Goal: Information Seeking & Learning: Learn about a topic

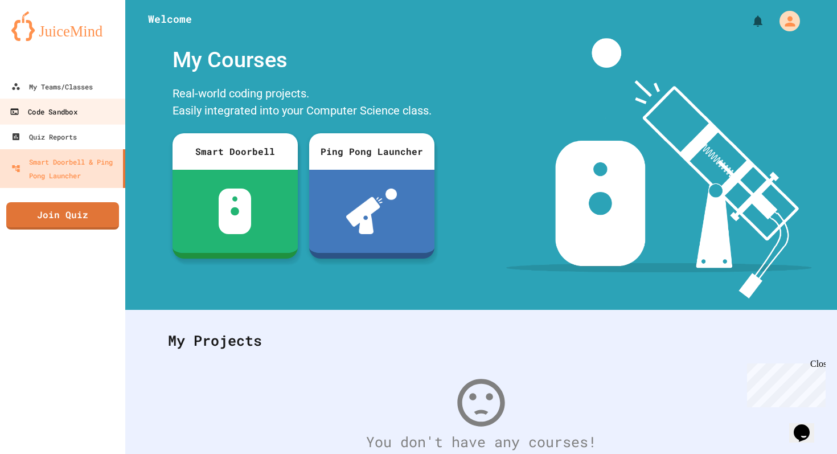
click at [77, 101] on link "Code Sandbox" at bounding box center [62, 112] width 129 height 26
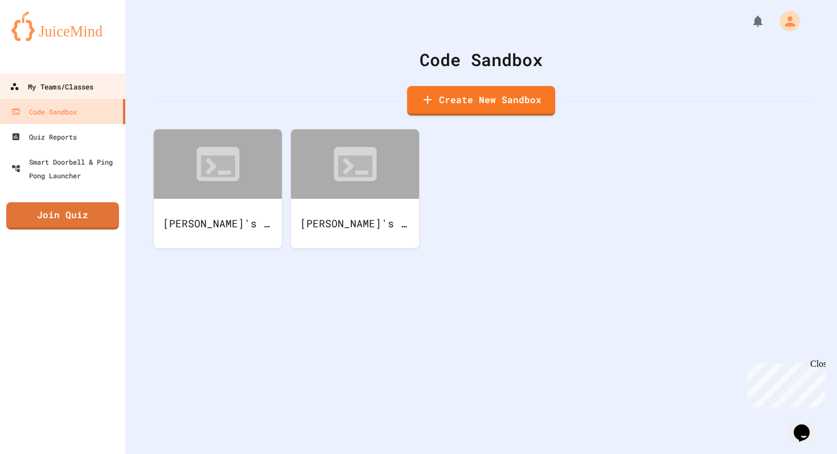
click at [76, 91] on div "My Teams/Classes" at bounding box center [52, 87] width 84 height 14
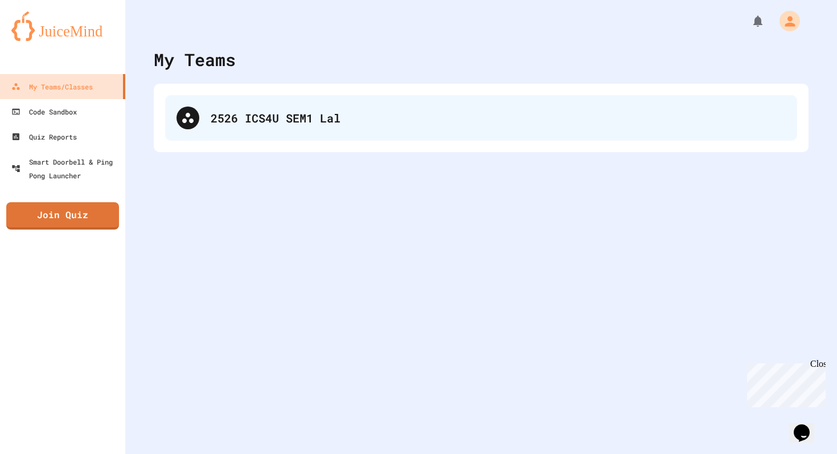
click at [202, 125] on div "2526 ICS4U SEM1 Lal" at bounding box center [481, 118] width 632 height 46
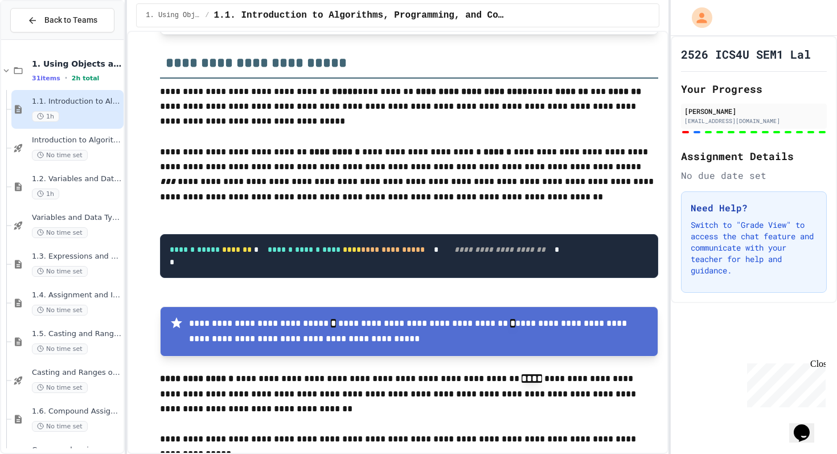
scroll to position [1496, 0]
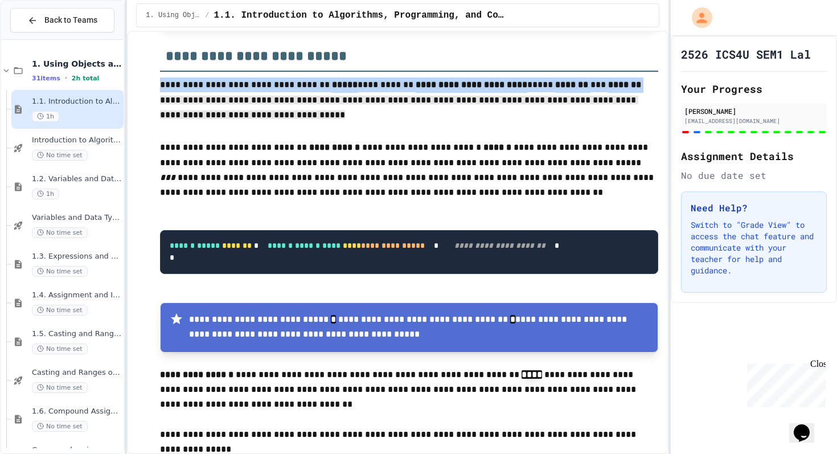
drag, startPoint x: 161, startPoint y: 87, endPoint x: 307, endPoint y: 116, distance: 149.3
click at [307, 116] on p "**********" at bounding box center [409, 101] width 498 height 48
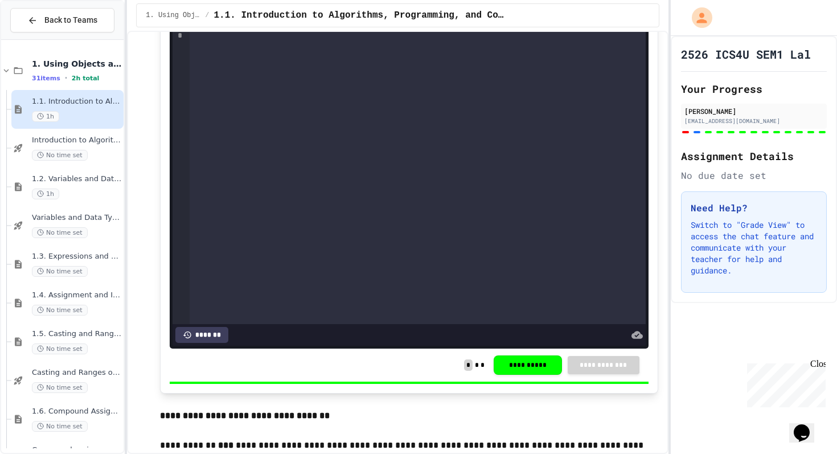
scroll to position [1341, 0]
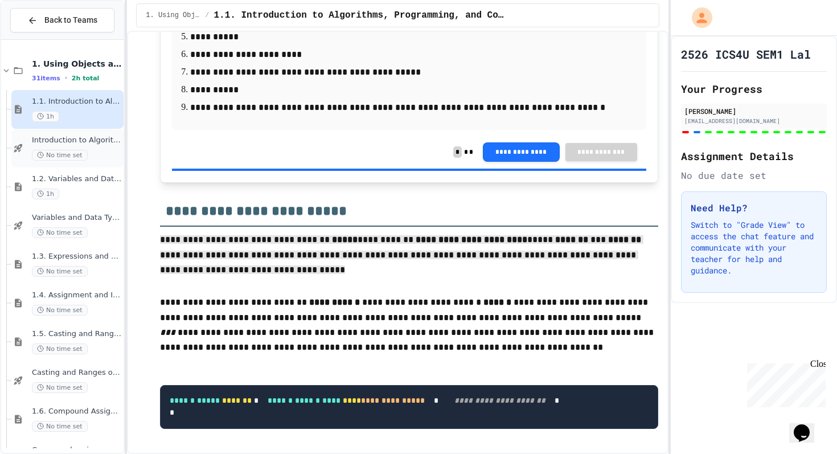
click at [105, 142] on span "Introduction to Algorithms, Programming, and Compilers" at bounding box center [76, 141] width 89 height 10
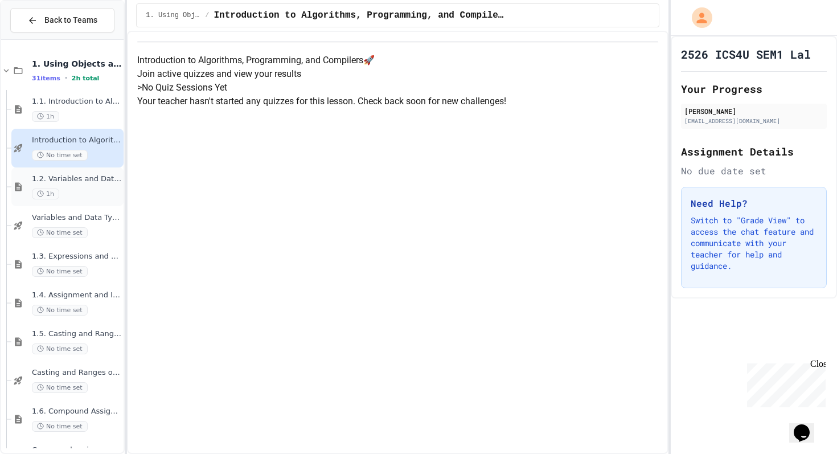
click at [108, 183] on span "1.2. Variables and Data Types" at bounding box center [76, 179] width 89 height 10
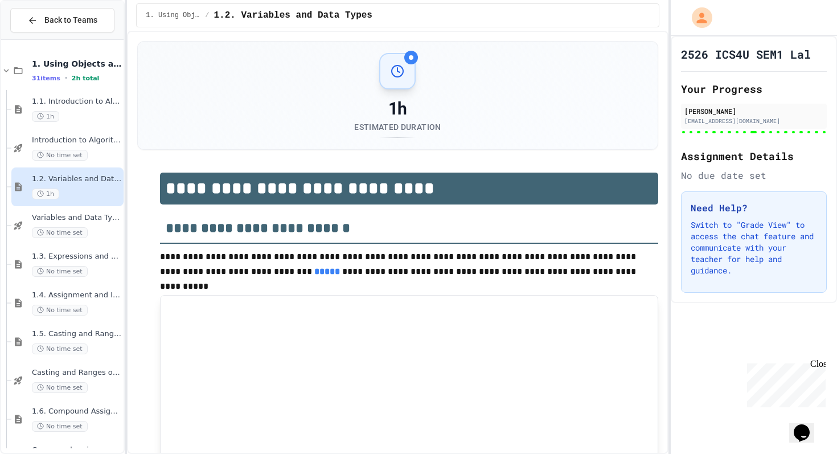
type input "***"
type input "*"
type input "***"
type input "********"
type input "******"
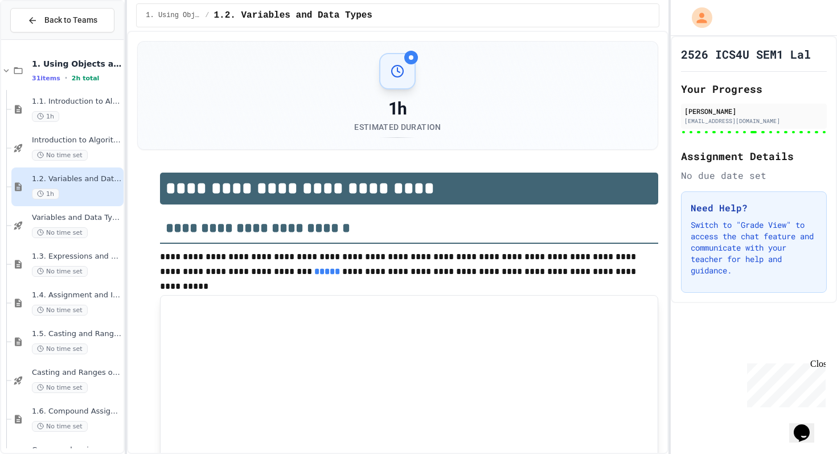
type input "********"
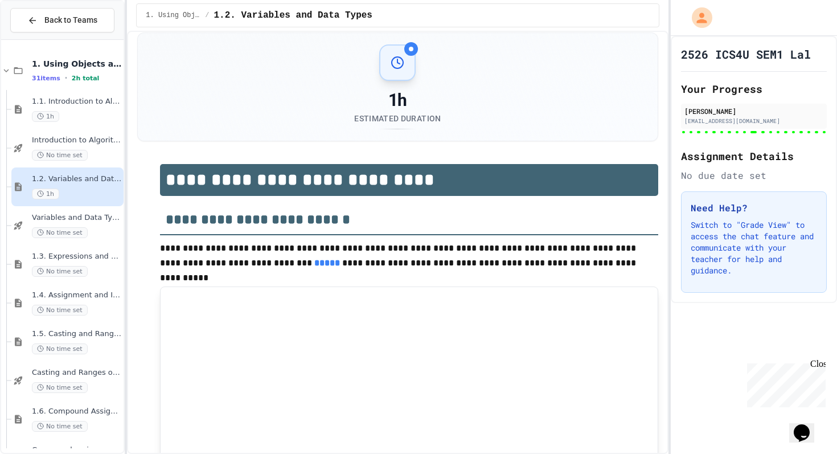
scroll to position [9, 0]
click at [80, 225] on div "Variables and Data Types - Quiz No time set" at bounding box center [76, 225] width 89 height 25
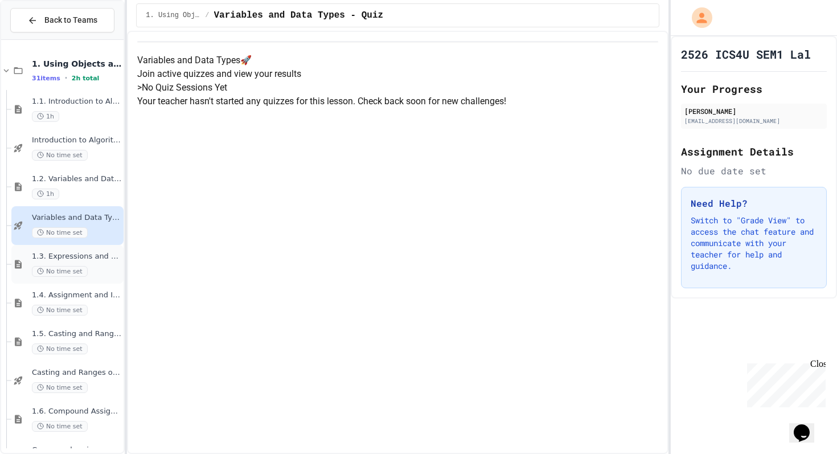
click at [89, 273] on div "No time set" at bounding box center [76, 271] width 89 height 11
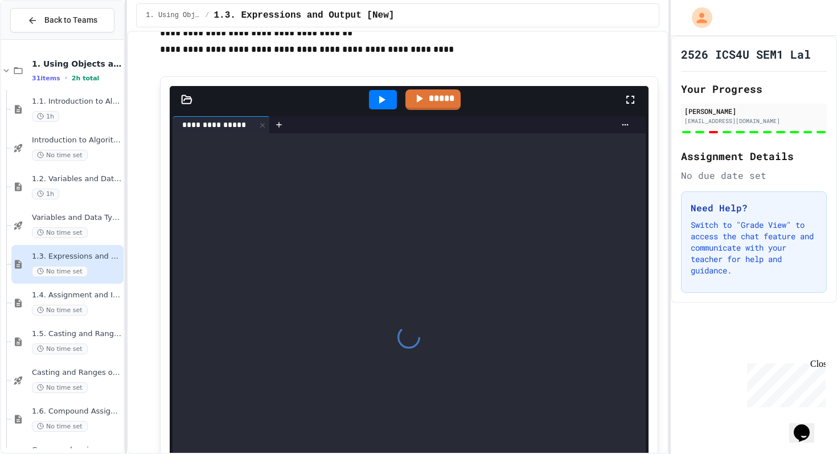
scroll to position [894, 0]
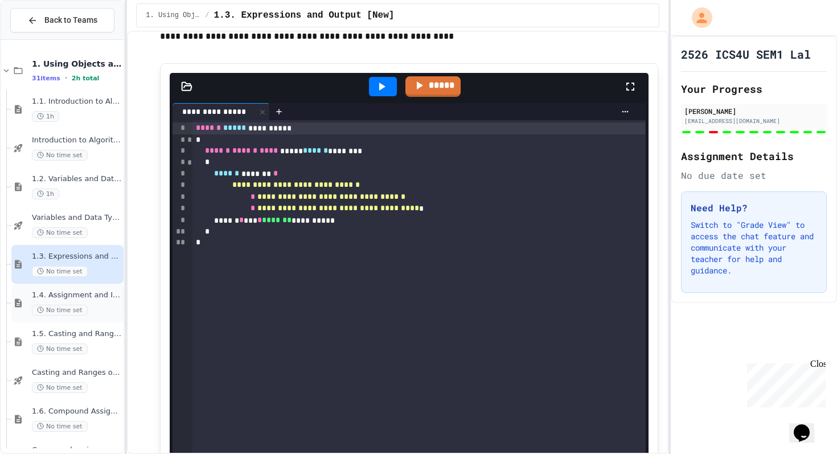
click at [101, 303] on div "1.4. Assignment and Input No time set" at bounding box center [76, 302] width 89 height 25
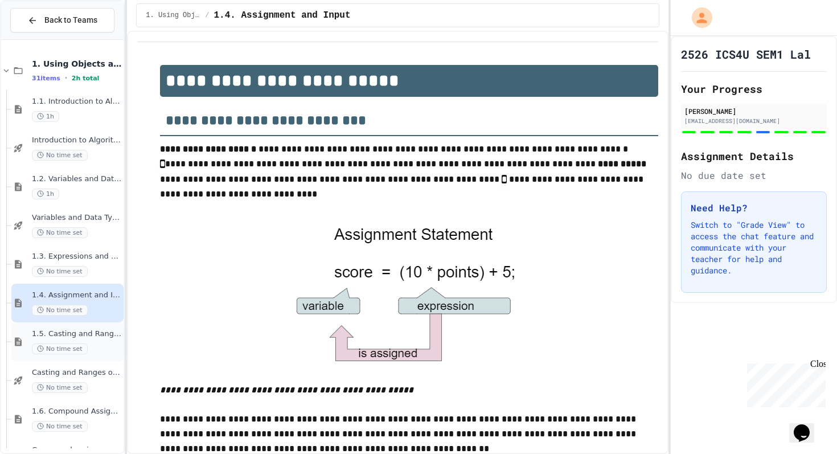
scroll to position [724, 0]
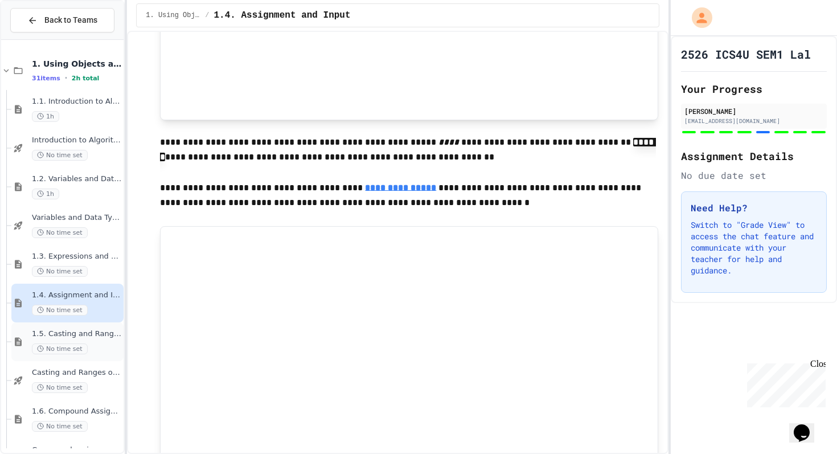
click at [100, 335] on span "1.5. Casting and Ranges of Values" at bounding box center [76, 334] width 89 height 10
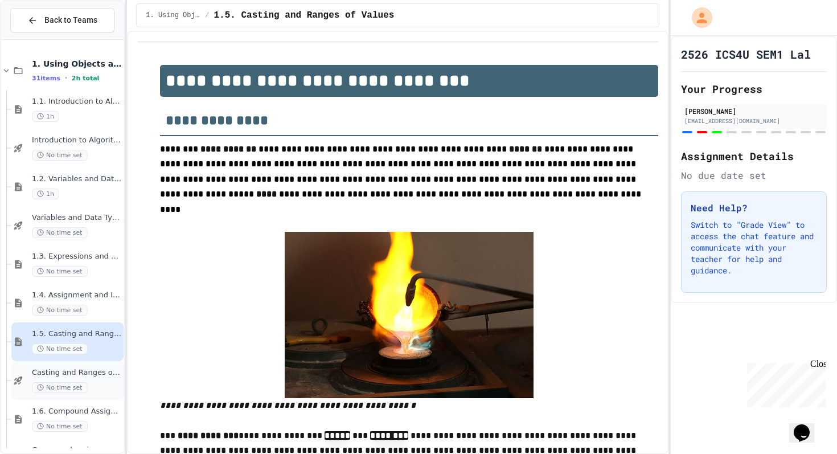
click at [100, 367] on div "Casting and Ranges of variables - Quiz No time set" at bounding box center [67, 380] width 112 height 39
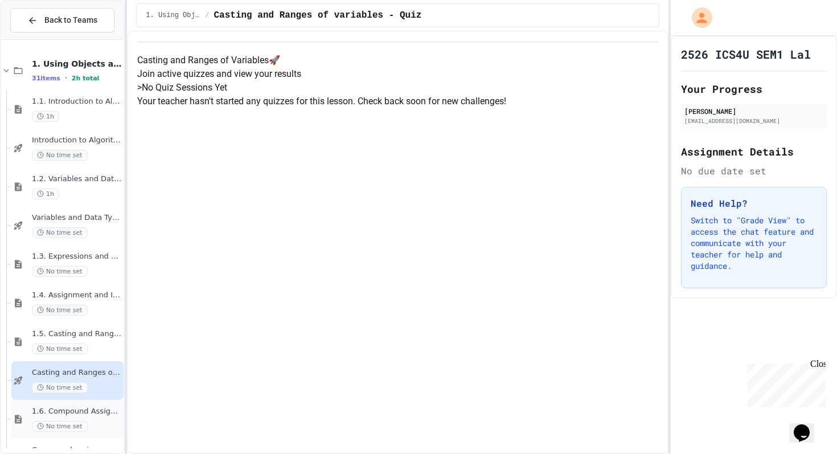
click at [105, 424] on div "No time set" at bounding box center [76, 426] width 89 height 11
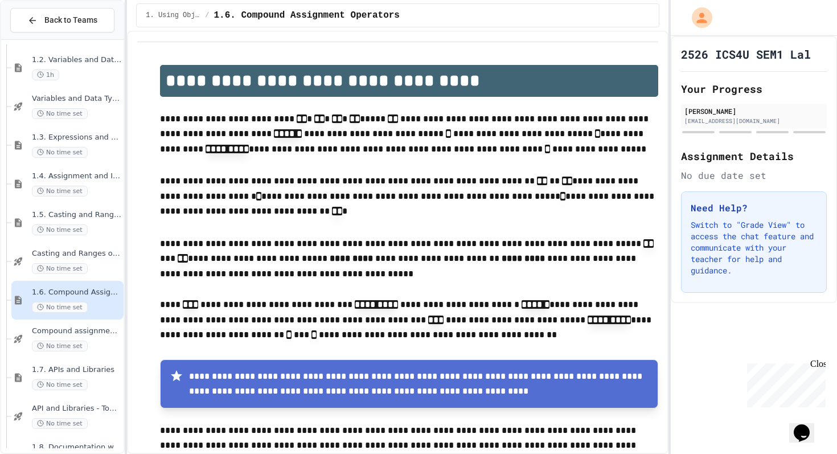
scroll to position [125, 0]
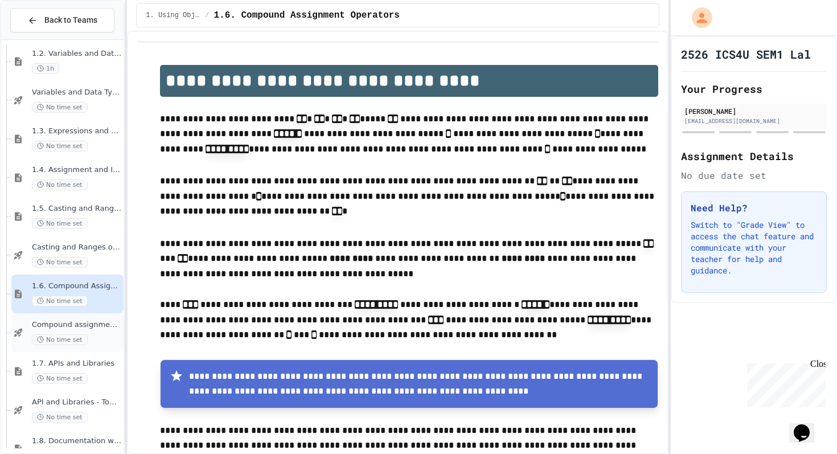
click at [99, 330] on div "Compound assignment operators - Quiz No time set" at bounding box center [76, 332] width 89 height 25
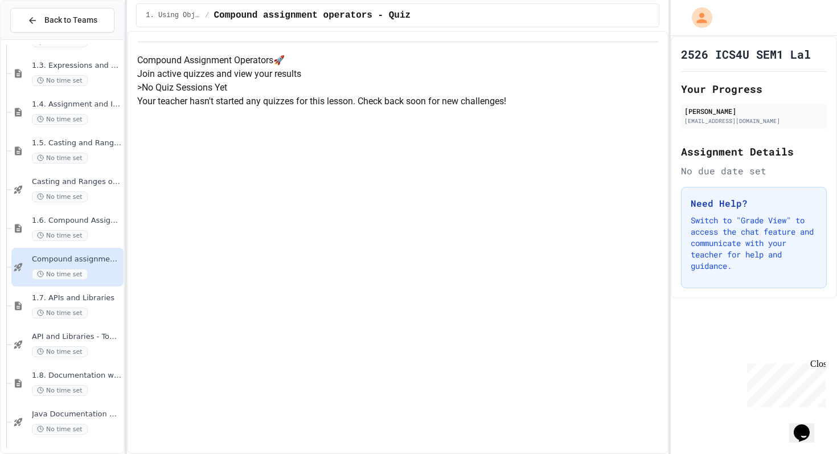
scroll to position [194, 0]
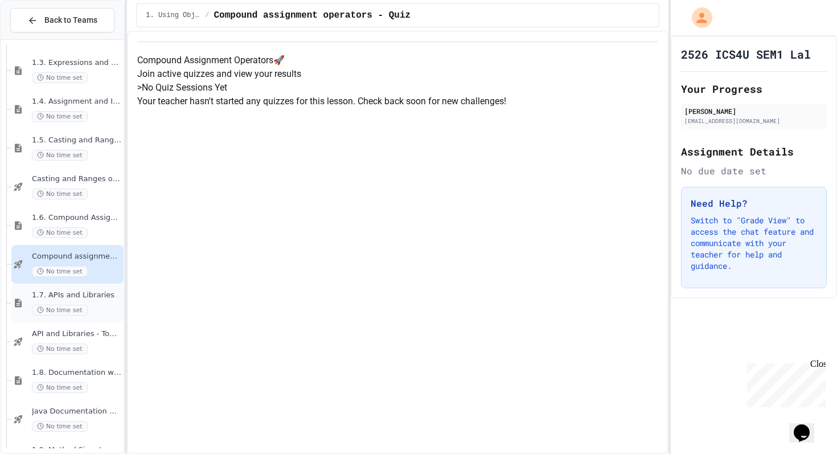
click at [97, 299] on span "1.7. APIs and Libraries" at bounding box center [76, 295] width 89 height 10
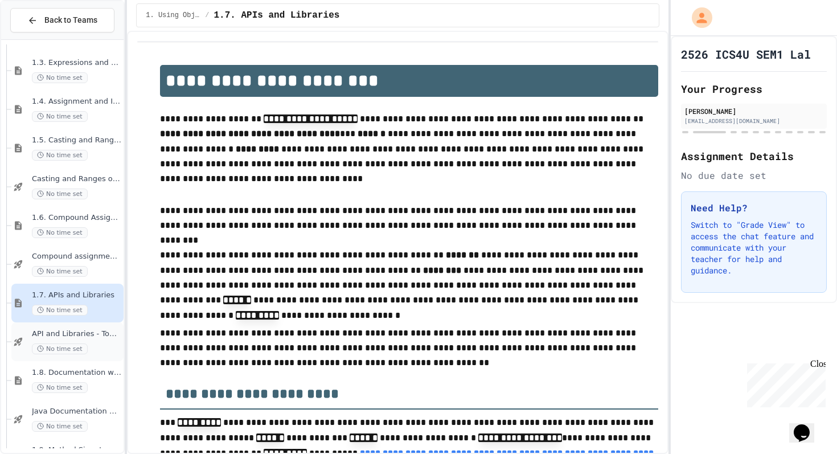
click at [103, 339] on div "API and Libraries - Topic 1.7 No time set" at bounding box center [76, 341] width 89 height 25
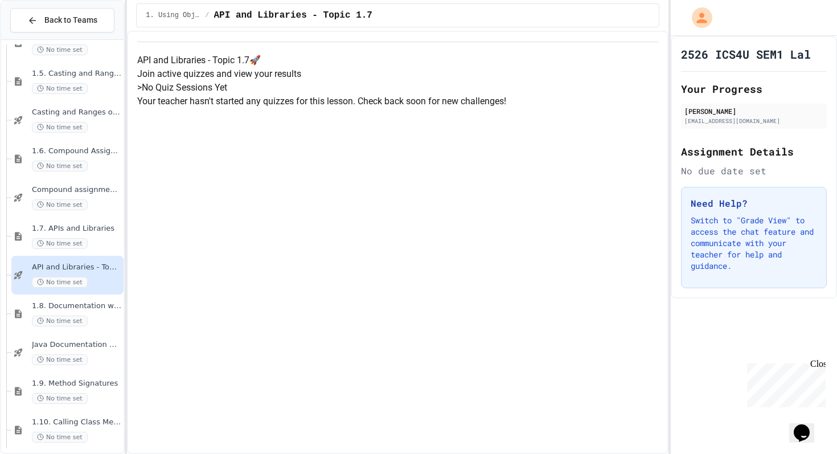
scroll to position [267, 0]
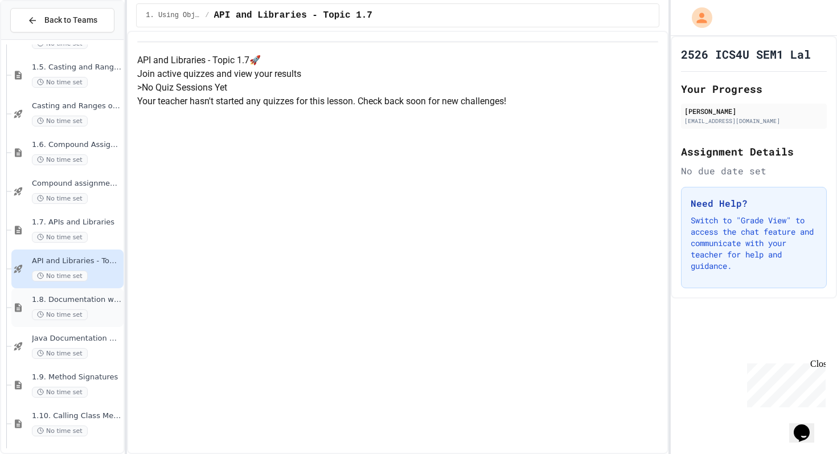
click at [92, 290] on div "1.8. Documentation with Comments and Preconditions No time set" at bounding box center [67, 307] width 112 height 39
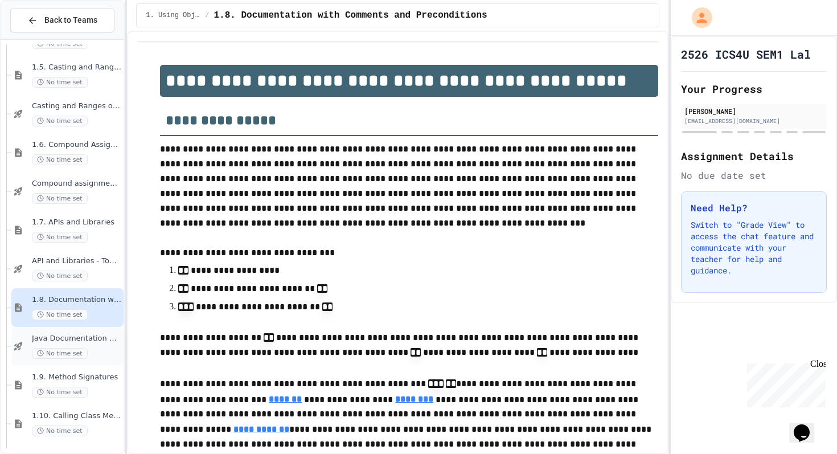
click at [109, 343] on div "Java Documentation with Comments - Topic 1.8 No time set" at bounding box center [76, 346] width 89 height 25
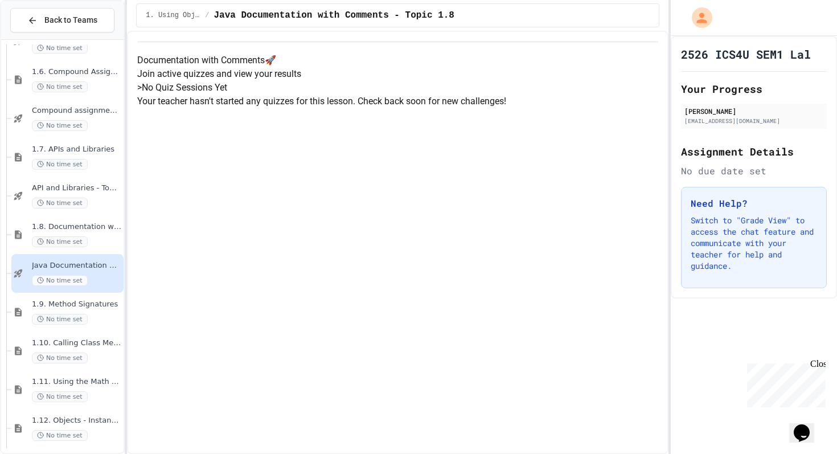
scroll to position [339, 0]
click at [104, 320] on div "No time set" at bounding box center [76, 319] width 89 height 11
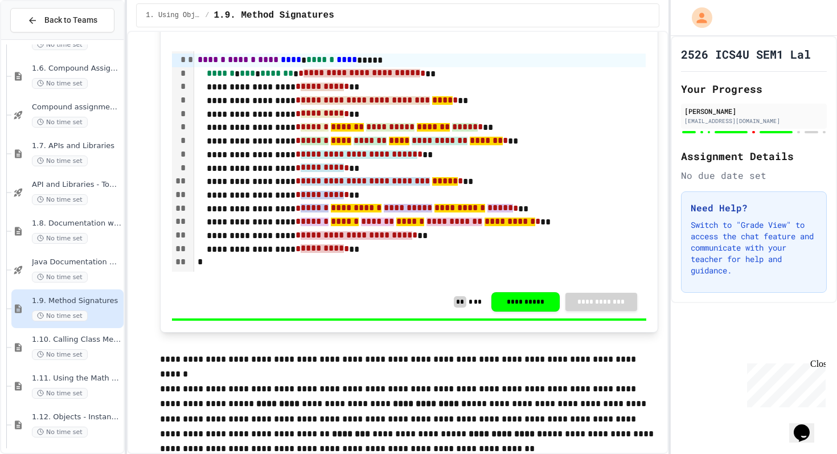
scroll to position [3610, 0]
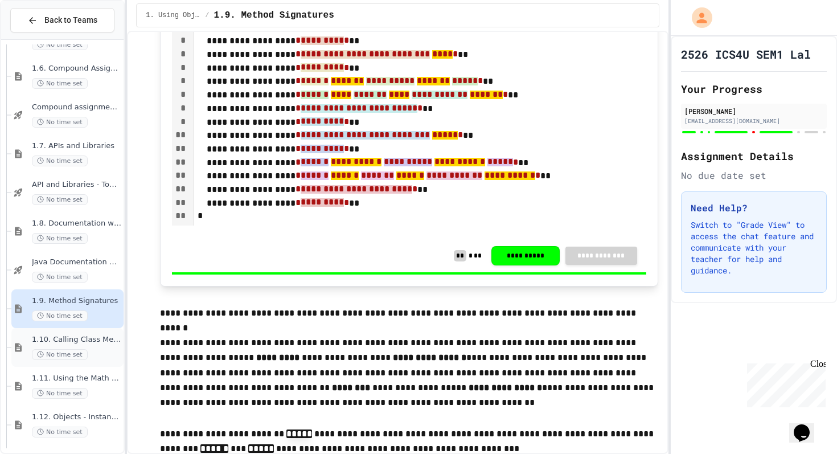
click at [100, 338] on span "1.10. Calling Class Methods" at bounding box center [76, 340] width 89 height 10
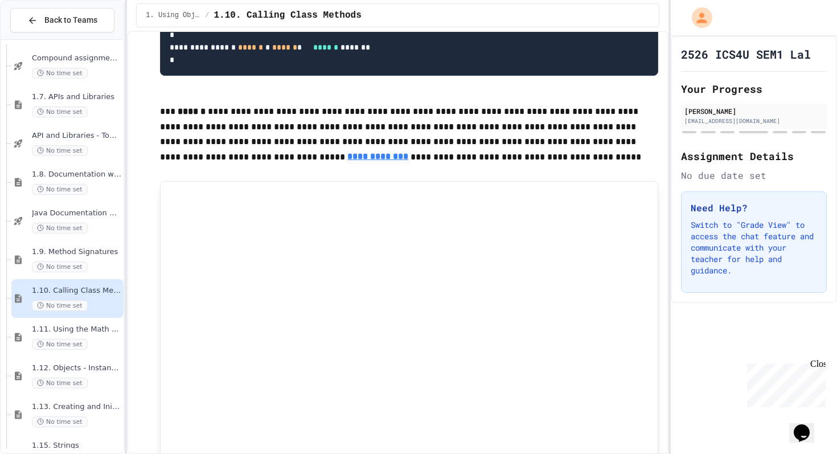
scroll to position [392, 0]
click at [100, 338] on div "1.11. Using the Math Class No time set" at bounding box center [76, 336] width 89 height 25
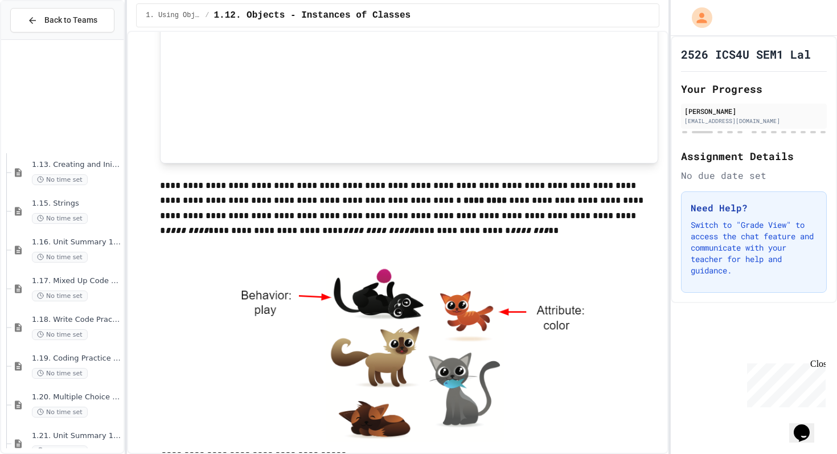
scroll to position [888, 0]
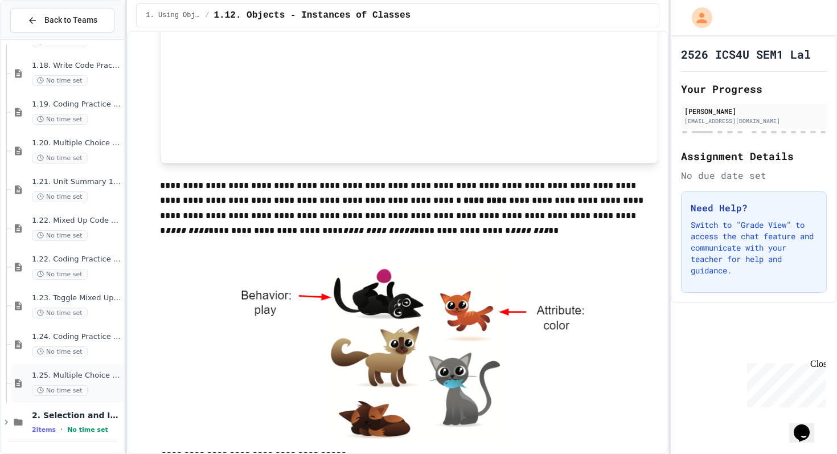
click at [92, 374] on span "1.25. Multiple Choice Exercises for Unit 1b (1.9-1.15)" at bounding box center [76, 376] width 89 height 10
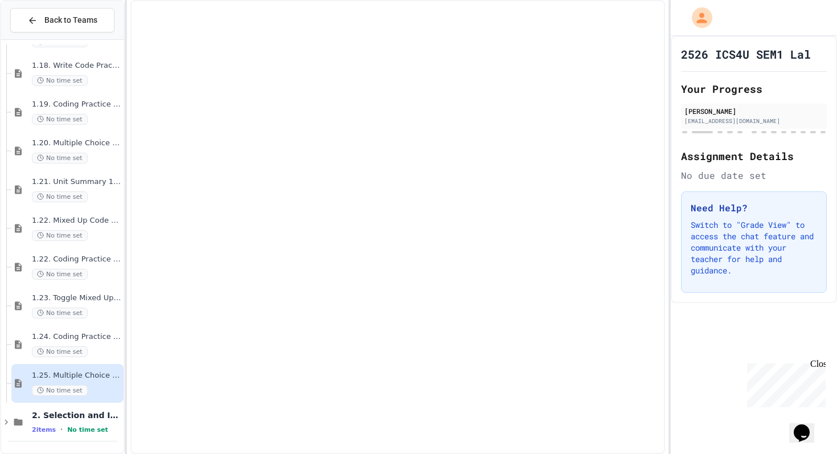
scroll to position [874, 0]
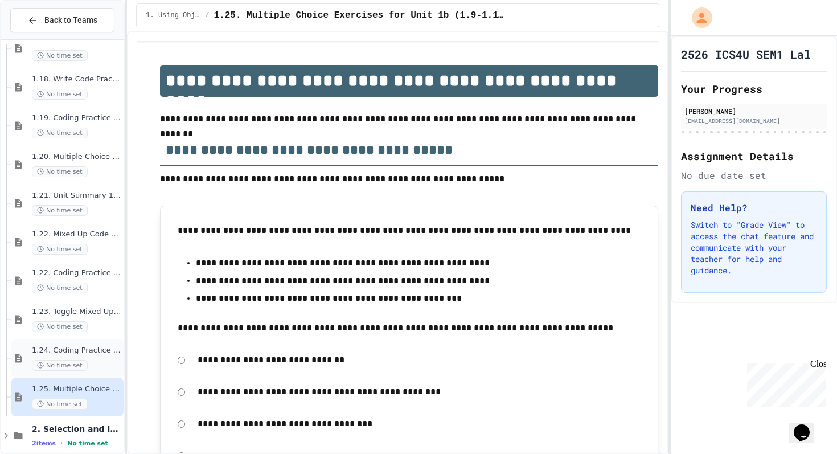
click at [89, 359] on div "1.24. Coding Practice 1b (1.7-1.15) No time set" at bounding box center [76, 358] width 89 height 25
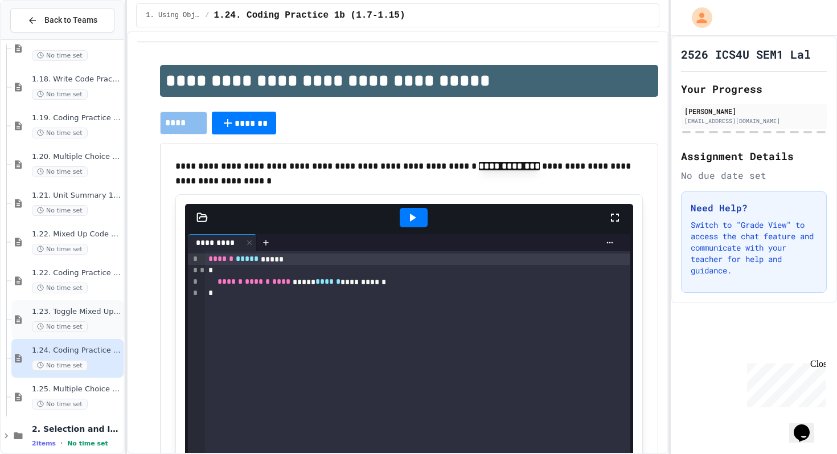
click at [84, 321] on div "No time set" at bounding box center [76, 326] width 89 height 11
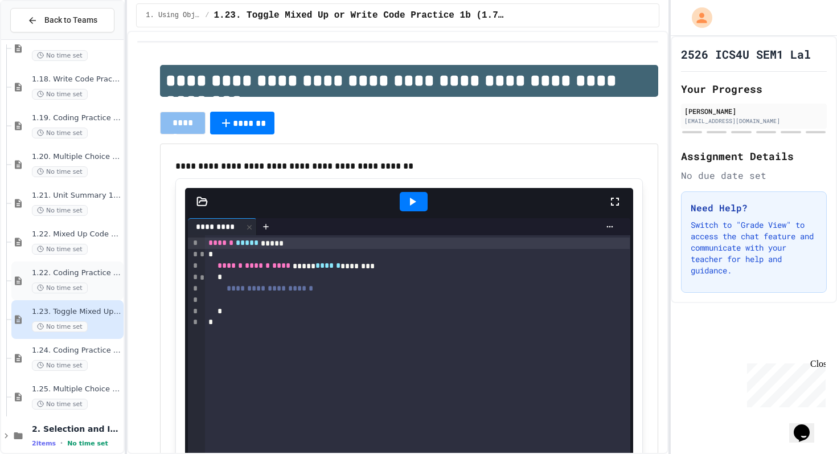
click at [98, 268] on span "1.22. Coding Practice 1b (1.7-1.15)" at bounding box center [76, 273] width 89 height 10
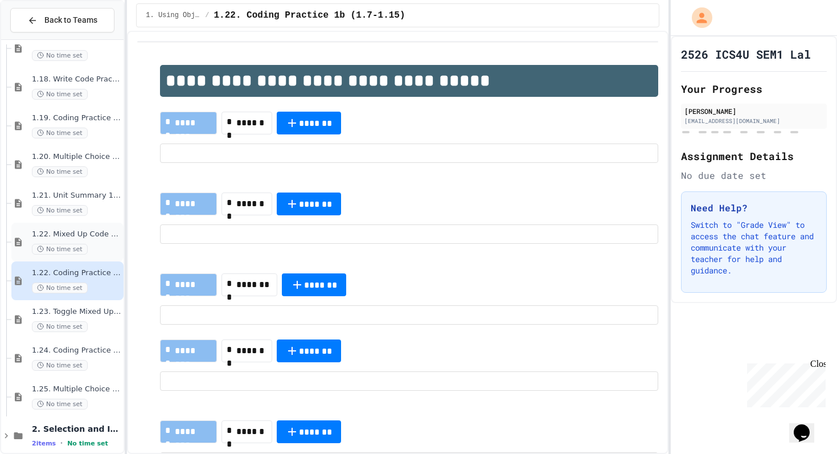
click at [95, 238] on span "1.22. Mixed Up Code Practice 1b (1.7-1.15)" at bounding box center [76, 235] width 89 height 10
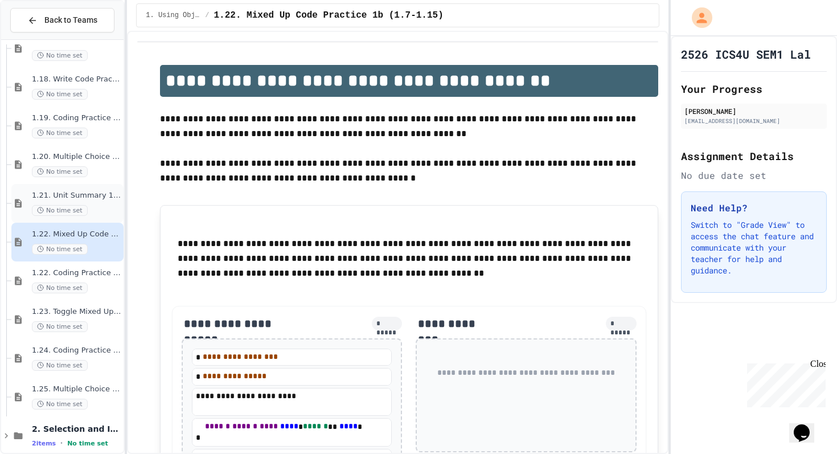
click at [86, 205] on div "No time set" at bounding box center [76, 210] width 89 height 11
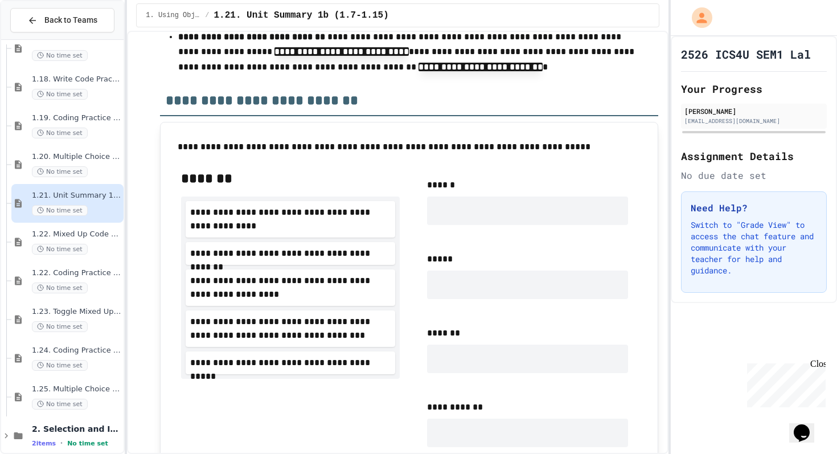
scroll to position [1083, 0]
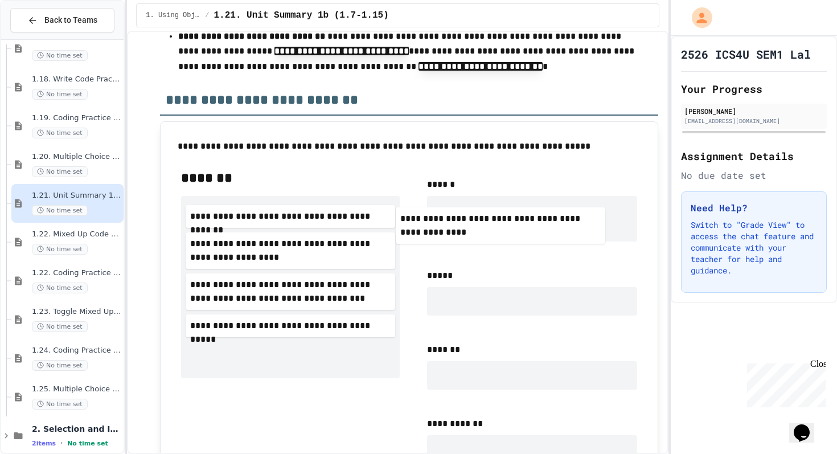
drag, startPoint x: 263, startPoint y: 232, endPoint x: 474, endPoint y: 228, distance: 211.3
click at [476, 230] on div "**********" at bounding box center [409, 357] width 474 height 396
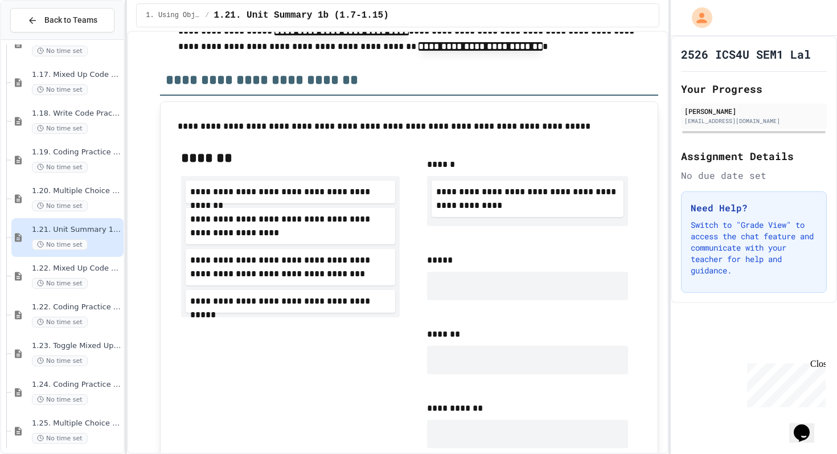
scroll to position [836, 0]
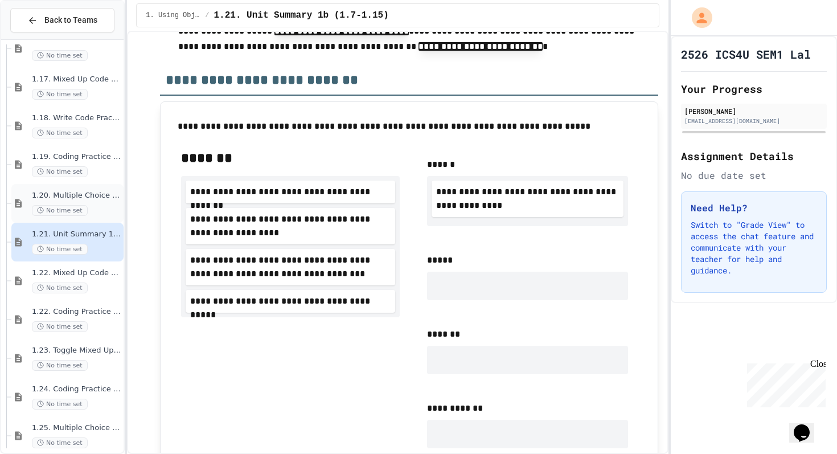
click at [75, 189] on div "1.20. Multiple Choice Exercises for Unit 1a (1.1-1.6) No time set" at bounding box center [67, 203] width 112 height 39
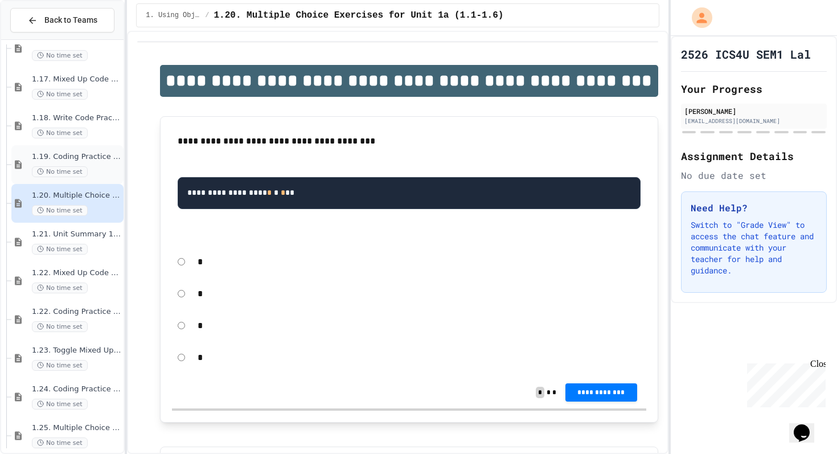
click at [91, 157] on span "1.19. Coding Practice 1a (1.1-1.6)" at bounding box center [76, 157] width 89 height 10
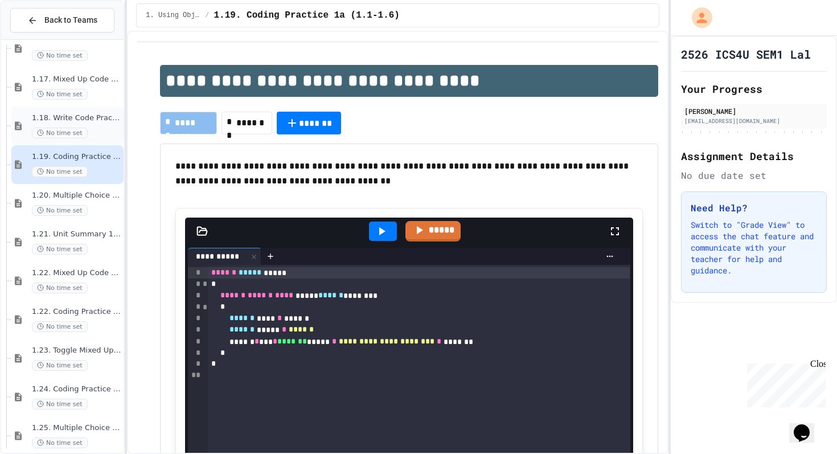
click at [97, 116] on span "1.18. Write Code Practice 1.1-1.6" at bounding box center [76, 118] width 89 height 10
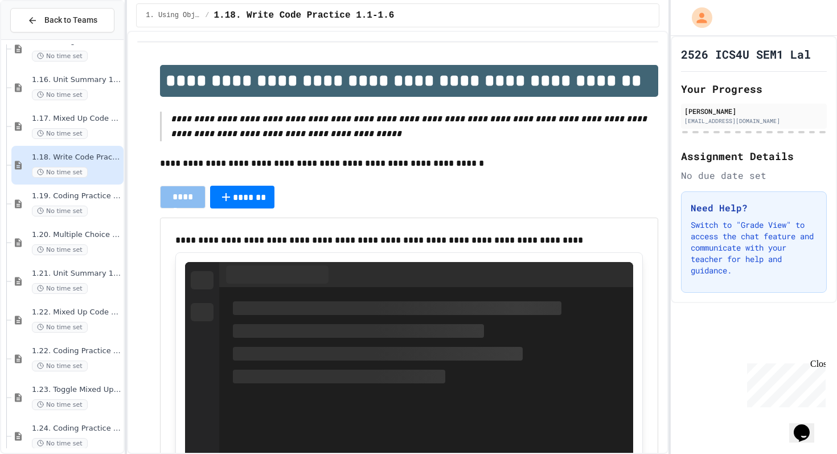
scroll to position [795, 0]
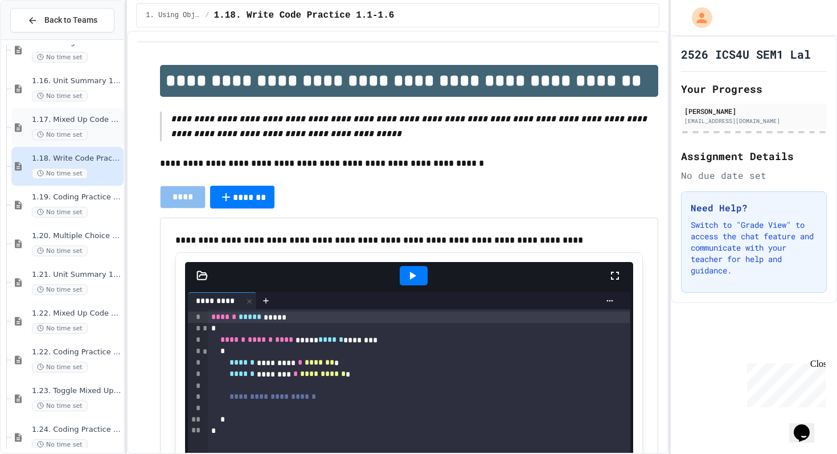
click at [100, 130] on div "No time set" at bounding box center [76, 134] width 89 height 11
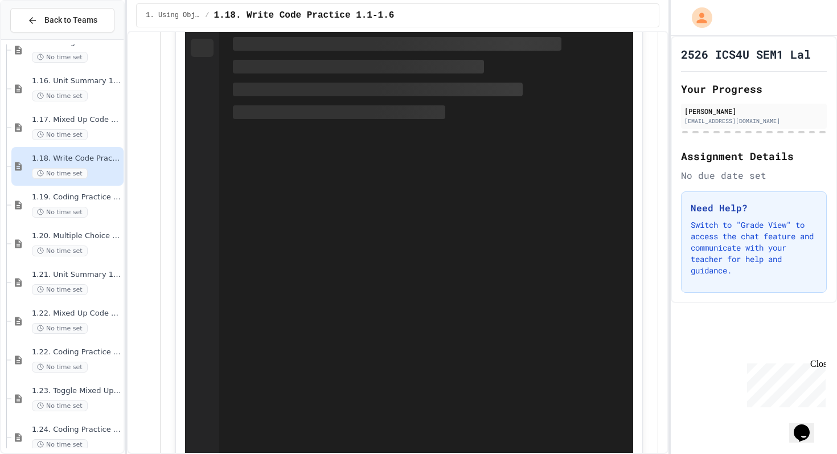
scroll to position [1061, 0]
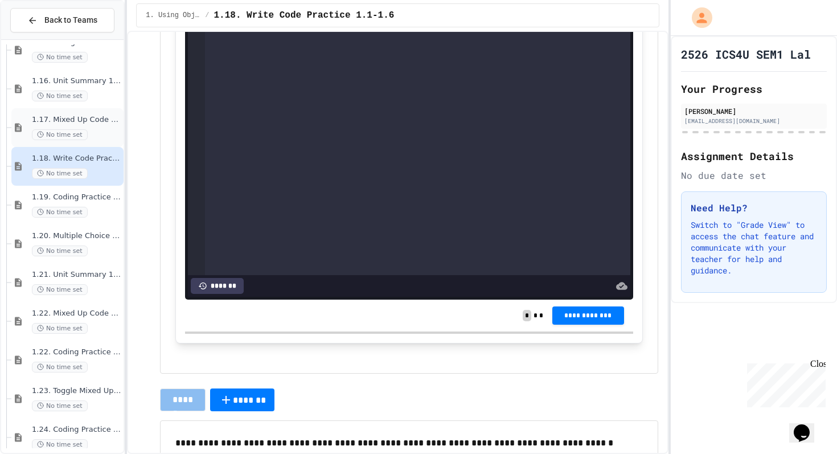
click at [92, 128] on div "1.17. Mixed Up Code Practice 1.1-1.6 No time set" at bounding box center [76, 127] width 89 height 25
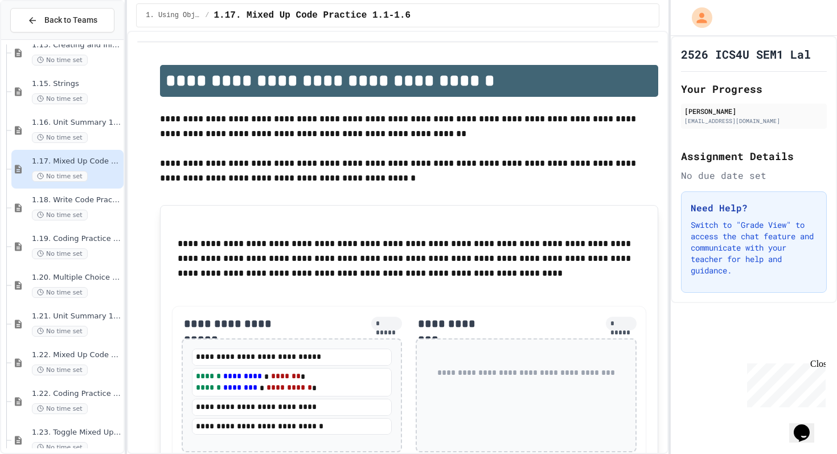
scroll to position [751, 0]
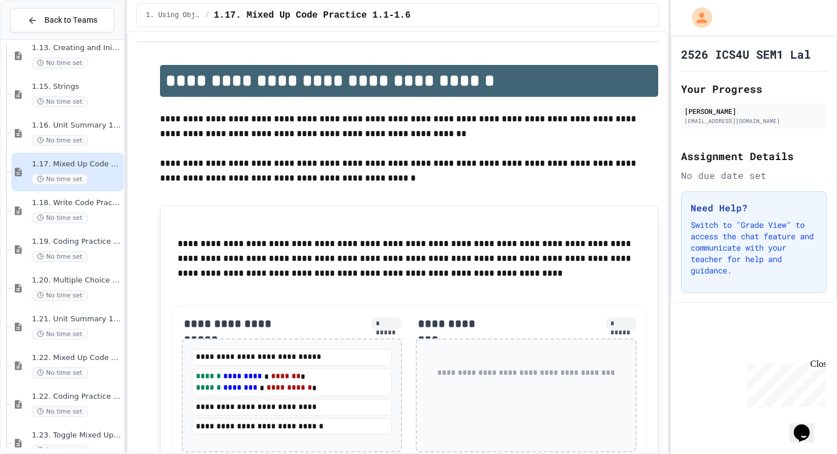
click at [92, 129] on span "1.16. Unit Summary 1a (1.1-1.6)" at bounding box center [76, 126] width 89 height 10
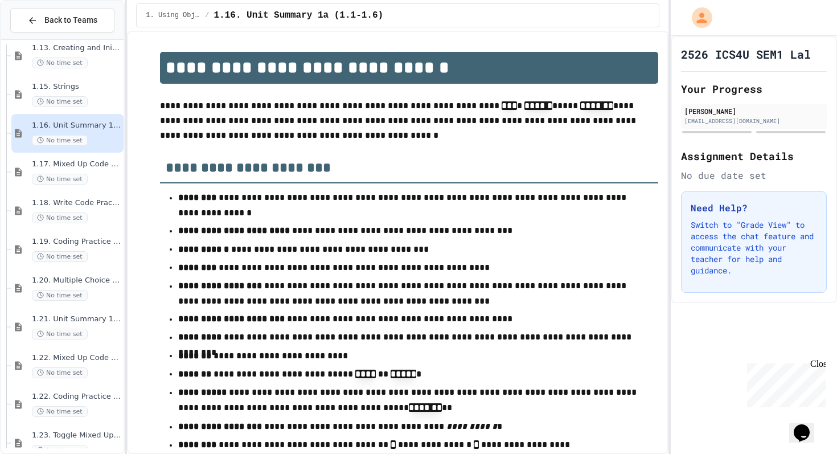
scroll to position [17, 0]
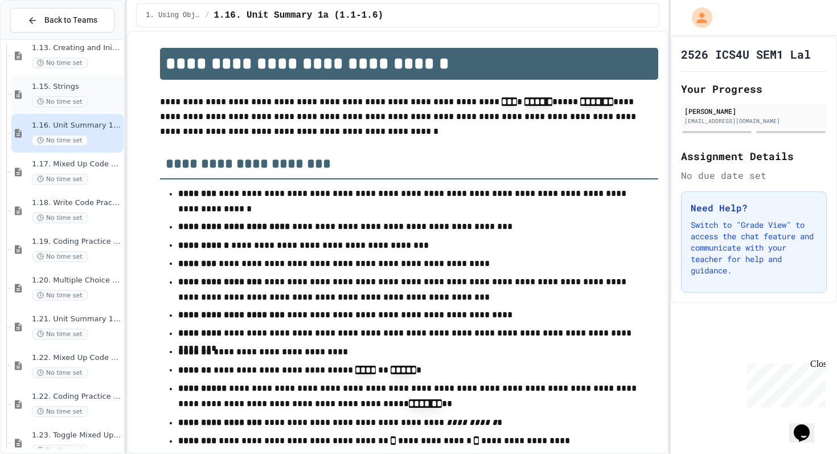
click at [77, 92] on div "1.15. Strings No time set" at bounding box center [76, 94] width 89 height 25
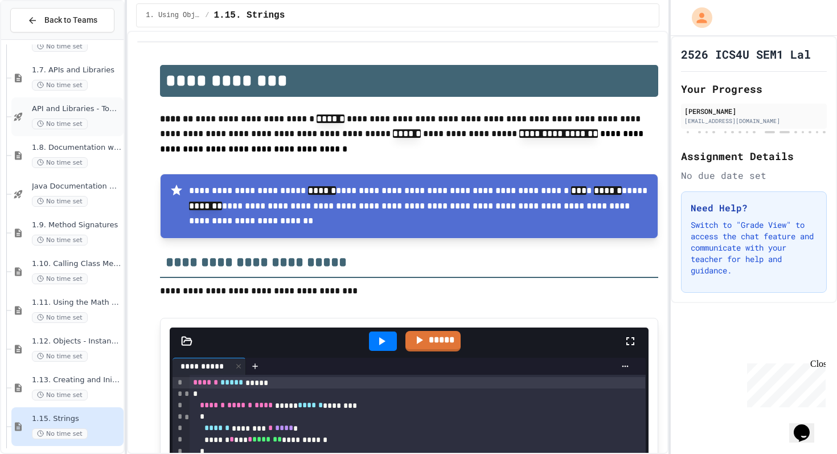
scroll to position [424, 0]
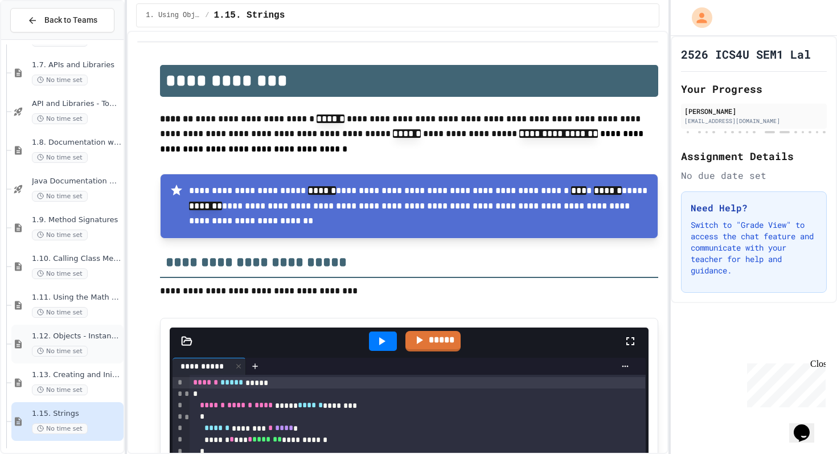
click at [86, 346] on div "No time set" at bounding box center [76, 351] width 89 height 11
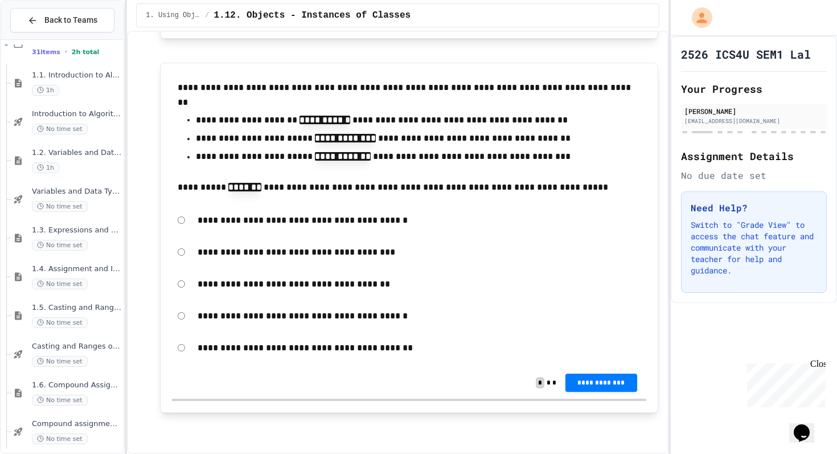
scroll to position [26, 0]
click at [65, 162] on div "1.2. Variables and Data Types 1h" at bounding box center [76, 161] width 89 height 25
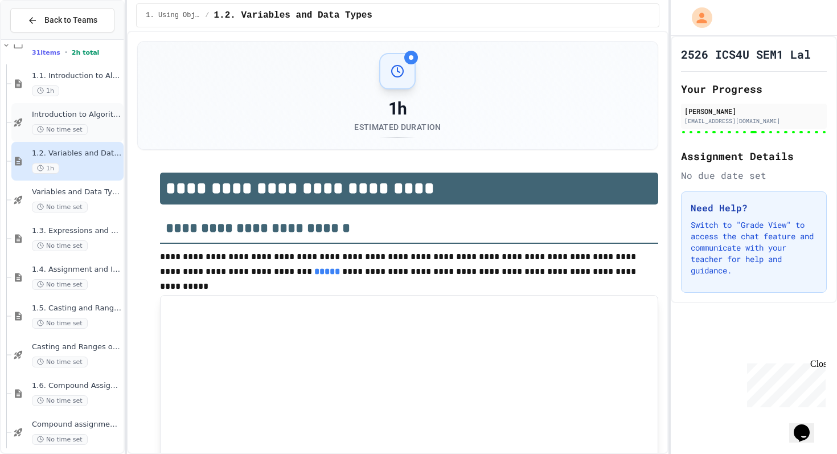
type input "***"
type input "*"
type input "******"
type input "********"
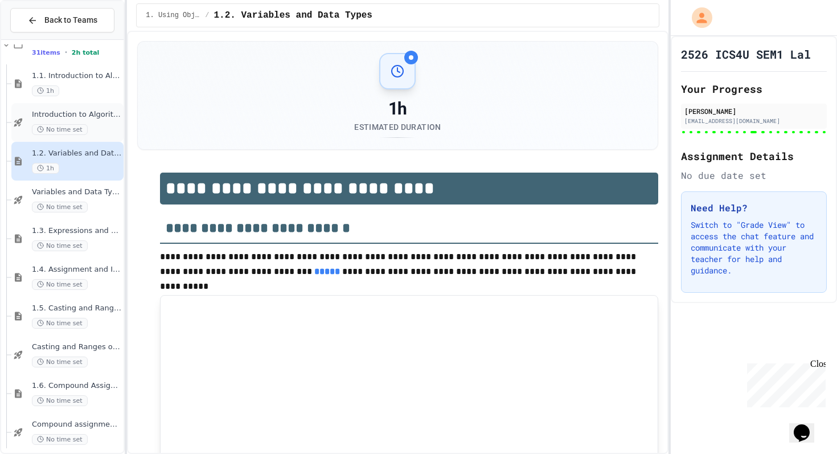
type input "***"
click at [81, 73] on span "1.1. Introduction to Algorithms, Programming, and Compilers" at bounding box center [76, 76] width 89 height 10
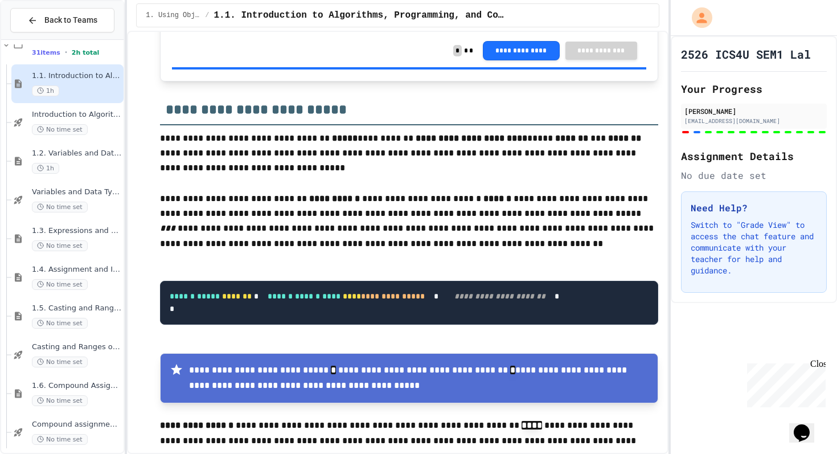
scroll to position [1444, 0]
